Goal: Navigation & Orientation: Find specific page/section

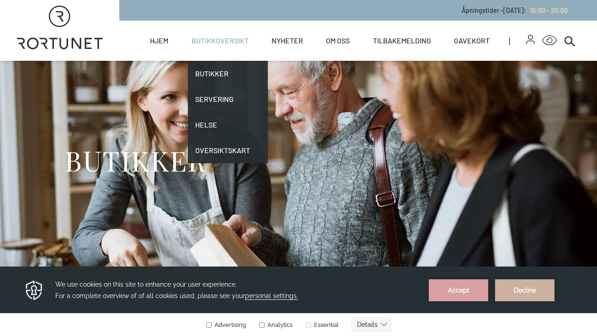
click at [233, 44] on link "Butikkoversikt" at bounding box center [220, 41] width 57 height 40
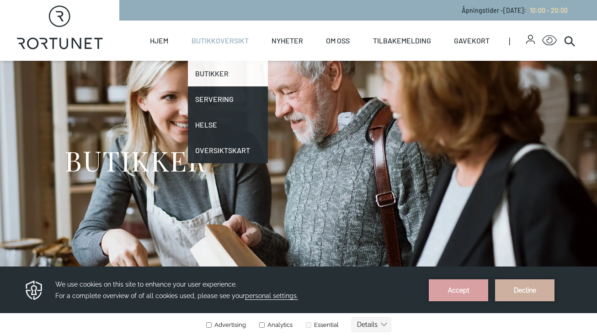
click at [224, 69] on link "Butikker" at bounding box center [228, 74] width 80 height 26
click at [214, 75] on link "Butikker" at bounding box center [228, 74] width 80 height 26
click at [203, 73] on link "Butikker" at bounding box center [228, 74] width 80 height 26
click at [209, 79] on link "Butikker" at bounding box center [228, 74] width 80 height 26
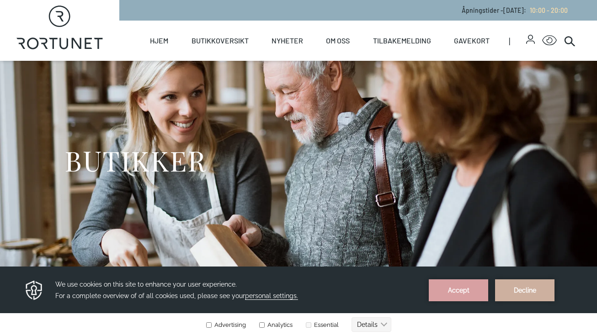
scroll to position [11, 0]
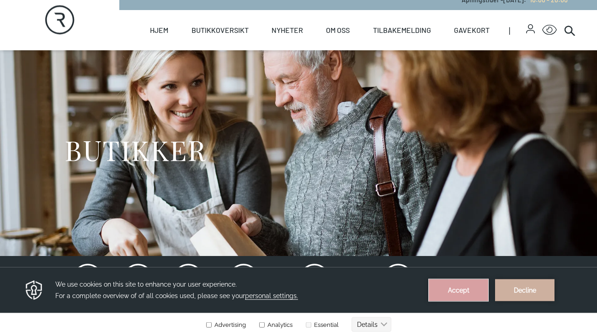
click at [479, 298] on button "Accept" at bounding box center [458, 290] width 59 height 22
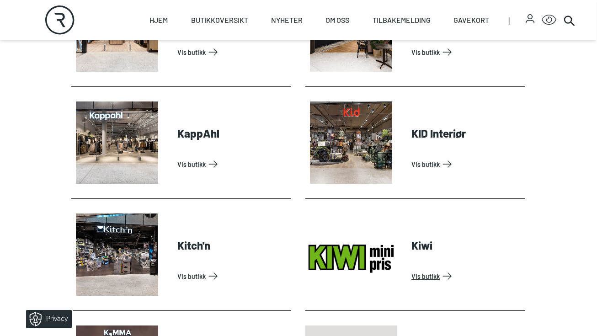
scroll to position [1118, 0]
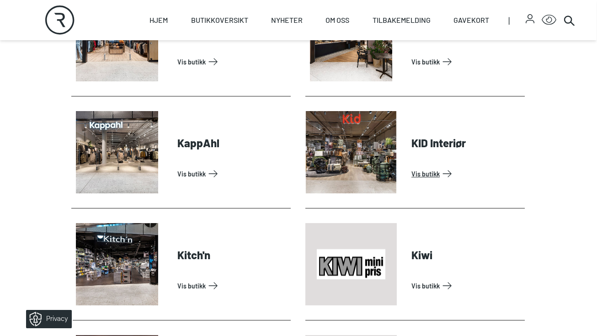
click at [411, 166] on link "Vis butikk" at bounding box center [466, 173] width 110 height 15
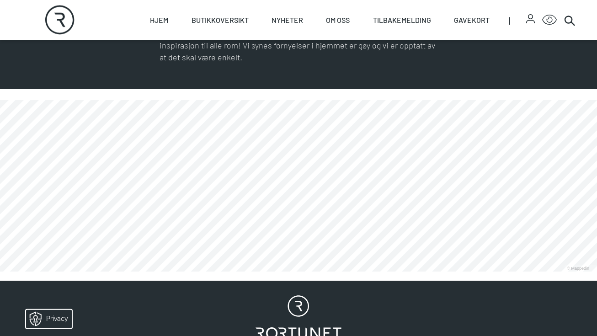
scroll to position [466, 0]
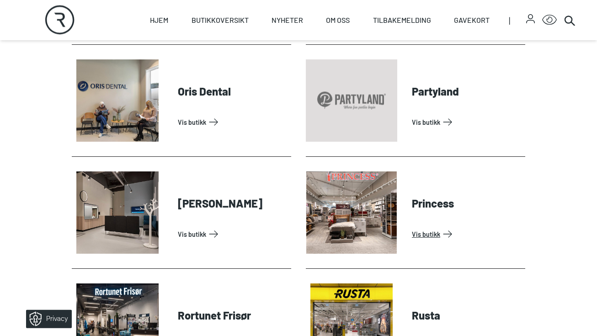
scroll to position [1955, 0]
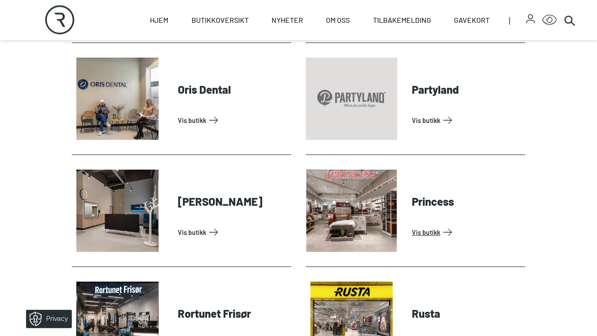
click at [426, 232] on link "Vis butikk" at bounding box center [467, 232] width 110 height 15
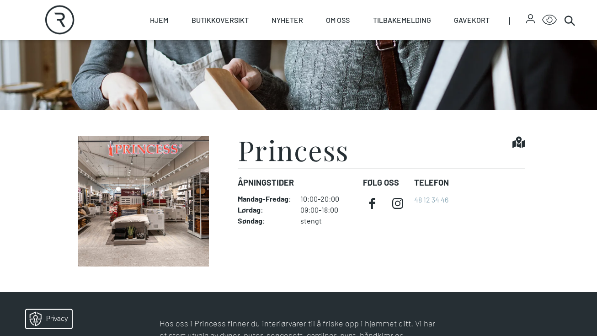
scroll to position [157, 0]
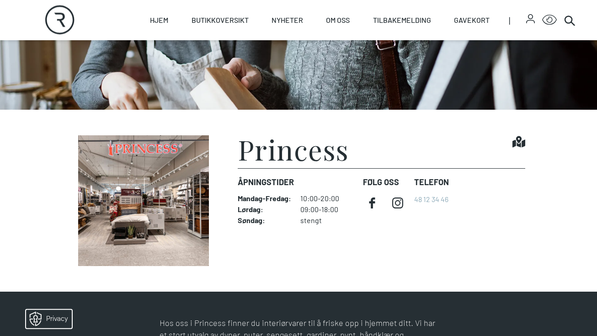
click at [177, 218] on img at bounding box center [144, 200] width 144 height 131
click at [247, 259] on figcaption "Princess Find it! Åpningstider Mandag - Fredag : 10:00-20:00 Lørdag : 09:00-18:…" at bounding box center [382, 200] width 288 height 131
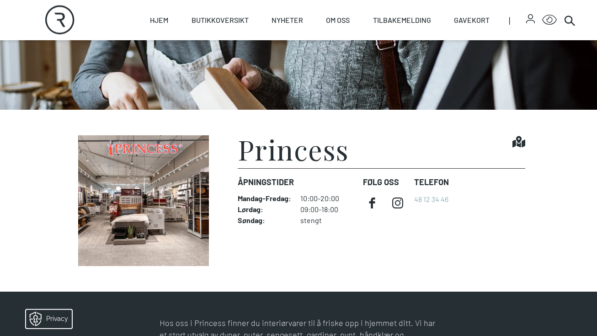
click at [247, 259] on figcaption "Princess Find it! Åpningstider Mandag - Fredag : 10:00-20:00 Lørdag : 09:00-18:…" at bounding box center [382, 200] width 288 height 131
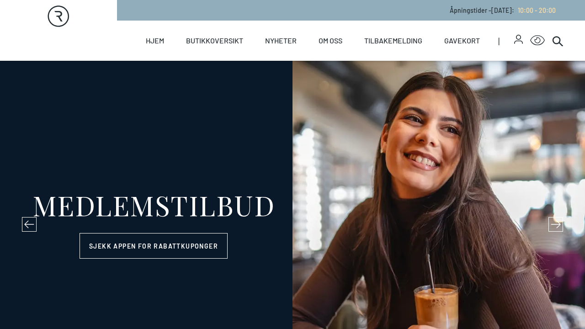
select select "NO"
